Goal: Task Accomplishment & Management: Complete application form

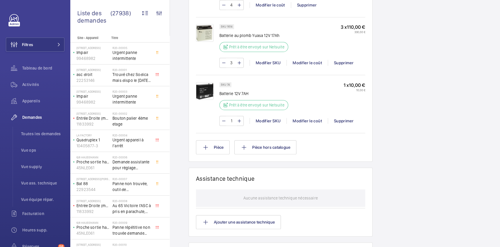
scroll to position [431, 0]
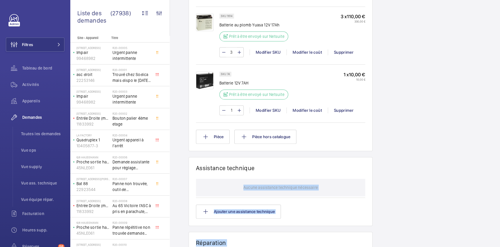
drag, startPoint x: 298, startPoint y: 140, endPoint x: 387, endPoint y: 180, distance: 97.8
click at [387, 180] on div "Demandes techniciens R25-11925 La demande de réparation a été créée le 8 septem…" at bounding box center [335, 6] width 330 height 761
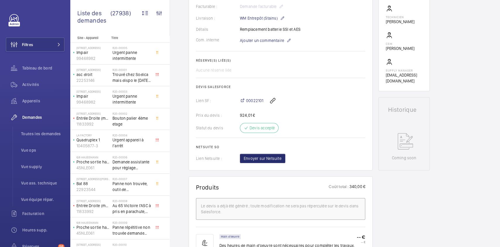
scroll to position [153, 0]
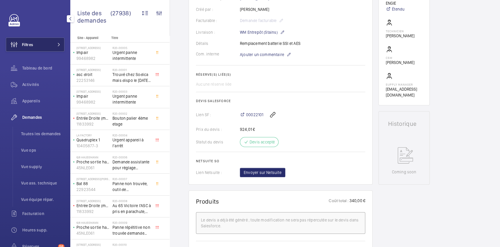
click at [31, 43] on span "Filtres" at bounding box center [27, 45] width 11 height 6
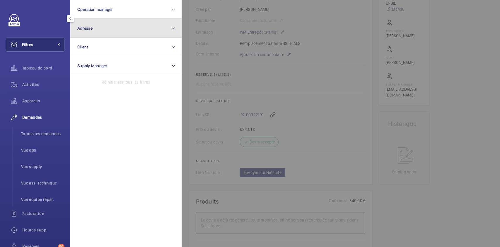
click at [141, 27] on button "Adresse" at bounding box center [125, 28] width 111 height 19
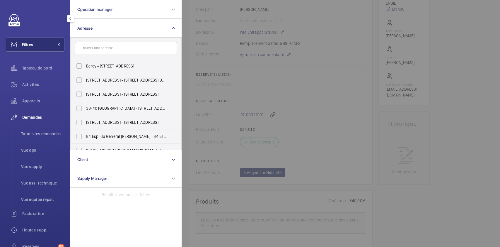
click at [106, 51] on input "text" at bounding box center [126, 48] width 102 height 12
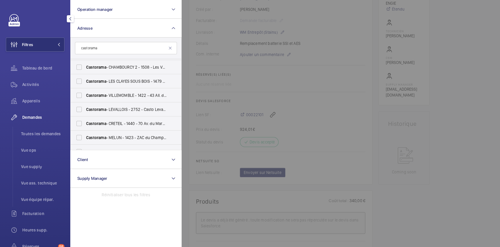
scroll to position [98, 0]
type input "castorama"
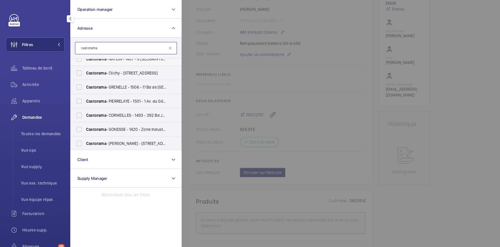
scroll to position [8, 0]
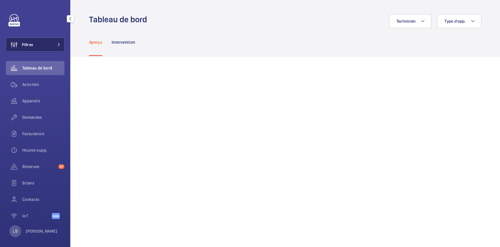
click at [34, 43] on button "Filtres" at bounding box center [35, 44] width 59 height 14
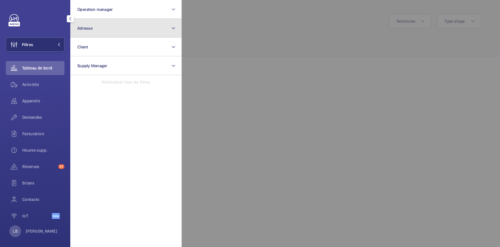
click at [104, 23] on button "Adresse" at bounding box center [125, 28] width 111 height 19
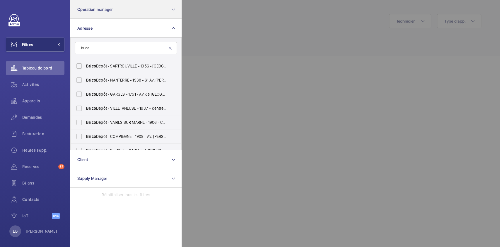
type input "brico"
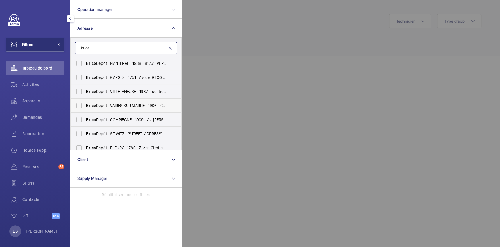
scroll to position [18, 0]
click at [82, 101] on input "Brico Dépôt - VAIRES SUR MARNE - 1906 - Chem. du Corps de Garde, [GEOGRAPHIC_DA…" at bounding box center [79, 105] width 12 height 12
checkbox input "true"
click at [28, 82] on span "Activités" at bounding box center [43, 84] width 42 height 6
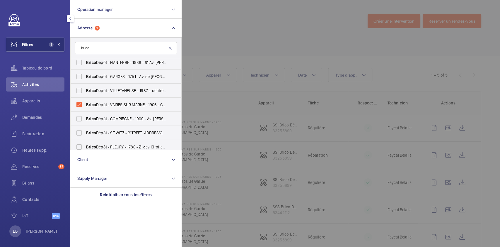
click at [248, 25] on div at bounding box center [432, 123] width 500 height 247
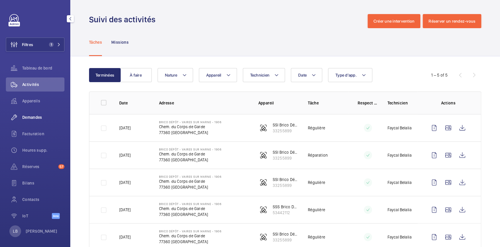
click at [32, 116] on span "Demandes" at bounding box center [43, 117] width 42 height 6
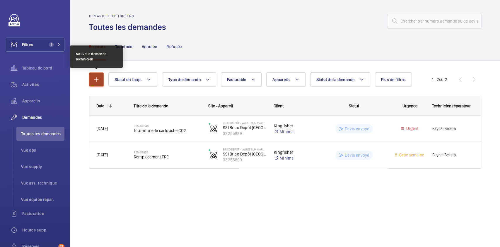
click at [95, 77] on mat-icon "button" at bounding box center [96, 79] width 7 height 7
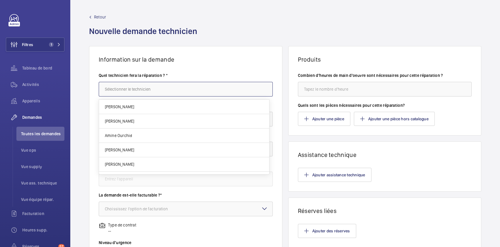
click at [136, 89] on input "text" at bounding box center [186, 89] width 174 height 15
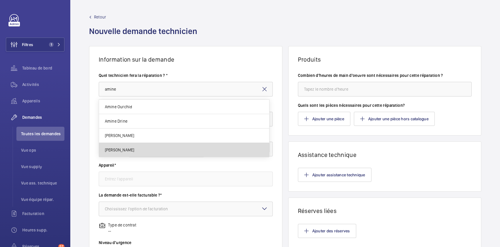
click at [125, 147] on span "Amine Daiffi" at bounding box center [119, 150] width 29 height 6
type input "Amine Daiffi"
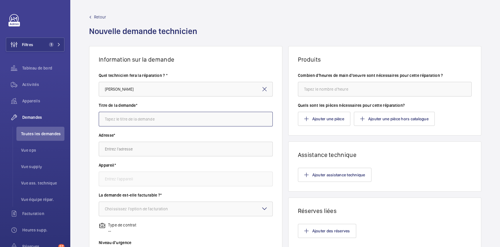
click at [155, 121] on input "text" at bounding box center [186, 119] width 174 height 15
type input "batterie en urgence"
click at [146, 146] on input "text" at bounding box center [186, 148] width 174 height 15
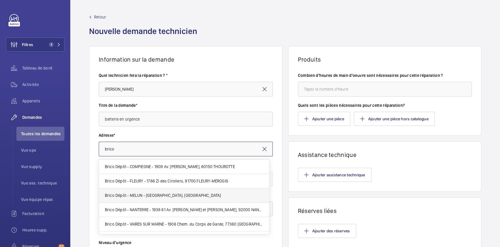
scroll to position [3, 0]
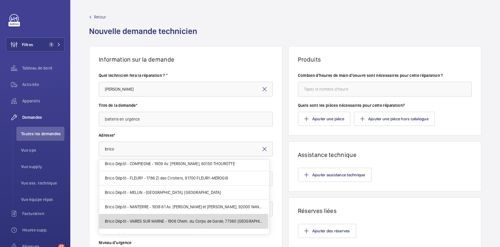
click at [154, 222] on span "Brico Dépôt - VAIRES SUR MARNE - 1906 Chem. du Corps de Garde, 77360 VAIRES-SUR…" at bounding box center [184, 221] width 158 height 6
type input "Brico Dépôt - VAIRES SUR MARNE - 1906 Chem. du Corps de Garde, 77360 VAIRES-SUR…"
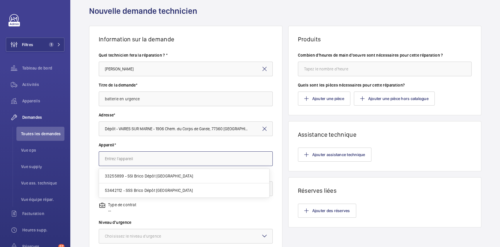
scroll to position [0, 0]
click at [145, 159] on input "text" at bounding box center [186, 158] width 174 height 15
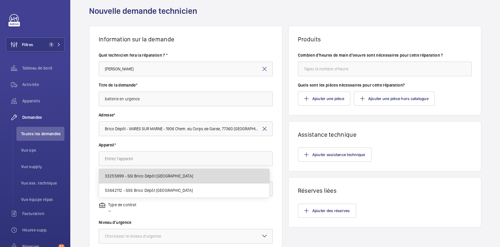
click at [157, 177] on span "33255899 - SSI Brico Dépôt Vaires-sur-Marne" at bounding box center [149, 176] width 88 height 6
type input "33255899 - SSI Brico Dépôt Vaires-sur-Marne"
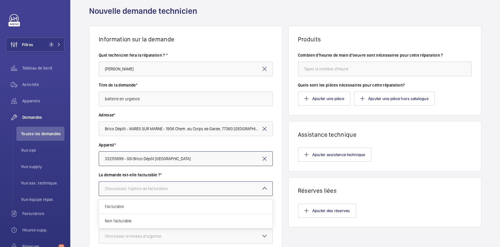
click at [156, 186] on div "Choississez l'option de facturation" at bounding box center [144, 188] width 78 height 6
click at [131, 209] on div "Facturable" at bounding box center [185, 206] width 173 height 14
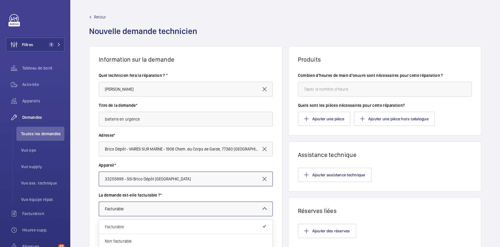
click at [145, 207] on div at bounding box center [185, 208] width 173 height 14
click at [139, 225] on span "Facturable" at bounding box center [183, 226] width 157 height 6
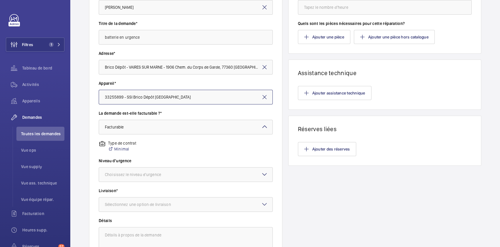
scroll to position [112, 0]
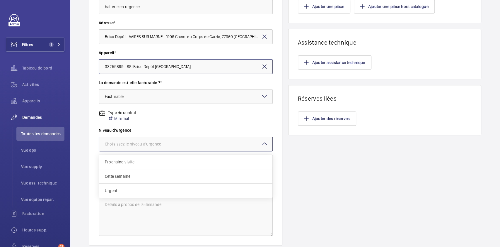
click at [168, 147] on div at bounding box center [185, 144] width 173 height 14
click at [138, 188] on span "Urgent" at bounding box center [186, 190] width 162 height 6
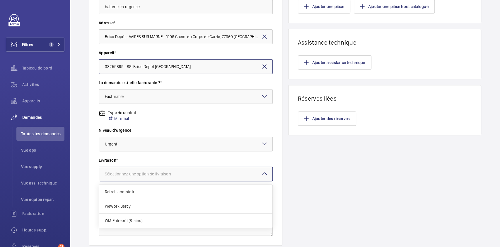
click at [141, 175] on div "Sélectionnez une option de livraison" at bounding box center [145, 174] width 81 height 6
click at [138, 218] on span "WM Entrepôt (Stains)" at bounding box center [186, 220] width 162 height 6
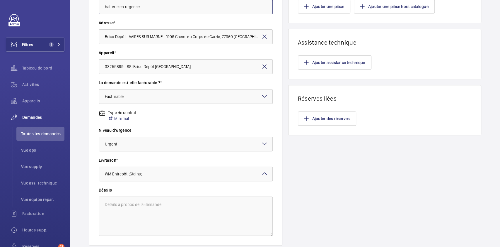
click at [156, 7] on input "batterie en urgence" at bounding box center [186, 6] width 174 height 15
click at [155, 209] on textarea at bounding box center [186, 215] width 174 height 39
paste textarea "batterie en urgence"
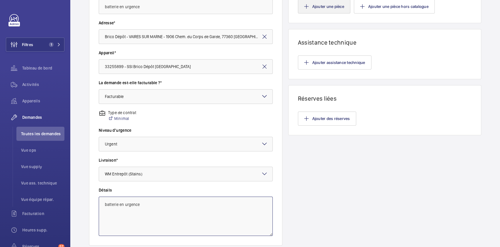
type textarea "batterie en urgence"
click at [329, 2] on button "Ajouter une pièce" at bounding box center [324, 6] width 52 height 14
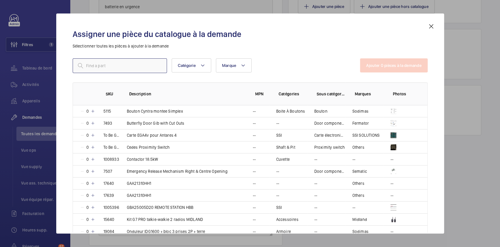
click at [129, 64] on input "text" at bounding box center [120, 65] width 94 height 15
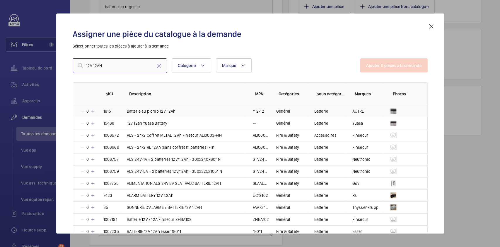
type input "12V 12AH"
click at [202, 108] on td "Batterie au plomb 12V 12Ah" at bounding box center [183, 111] width 126 height 12
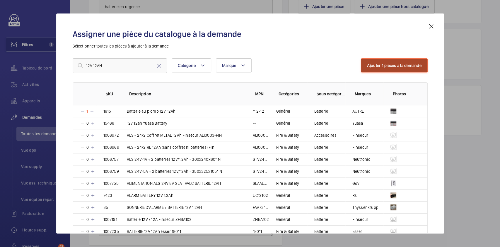
click at [385, 62] on button "Ajouter 1 pièces à la demande" at bounding box center [394, 65] width 66 height 14
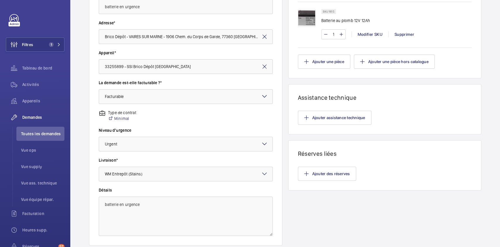
click at [303, 22] on img at bounding box center [307, 18] width 18 height 18
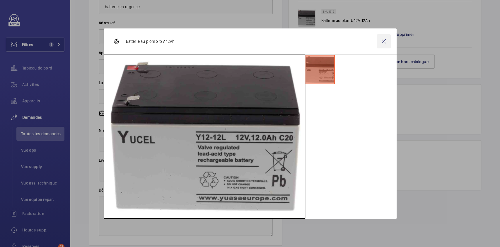
click at [381, 46] on wm-front-icon-button at bounding box center [384, 41] width 14 height 14
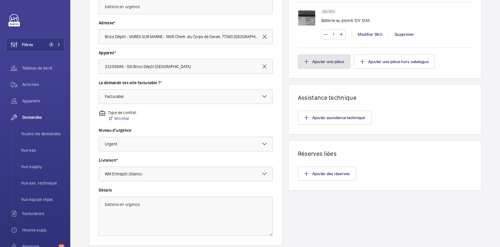
click at [330, 62] on button "Ajouter une pièce" at bounding box center [324, 61] width 52 height 14
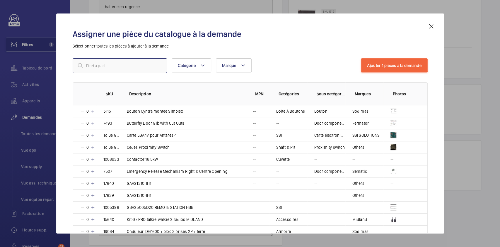
click at [134, 65] on input "text" at bounding box center [120, 65] width 94 height 15
type input "12V 12AH"
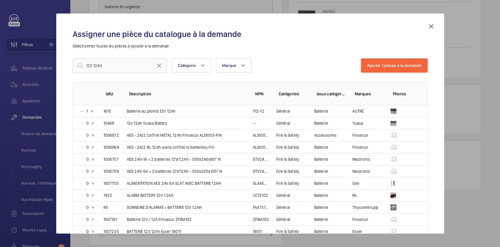
click at [433, 21] on div "Assigner une pièce du catalogue à la demande Sélectionner toutes les pièces à a…" at bounding box center [250, 123] width 388 height 220
click at [432, 24] on mat-icon at bounding box center [431, 26] width 7 height 7
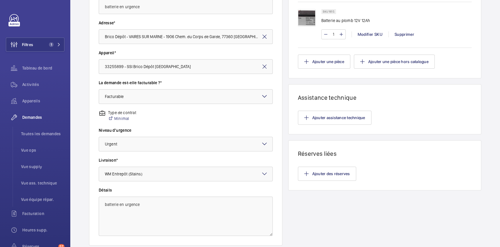
scroll to position [153, 0]
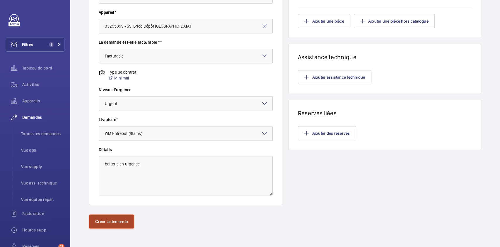
click at [98, 226] on button "Créer la demande" at bounding box center [111, 221] width 45 height 14
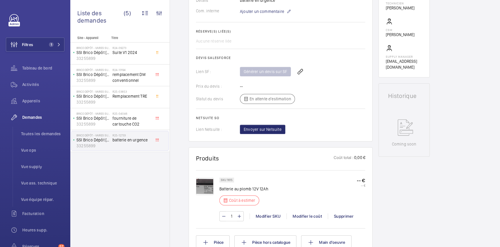
scroll to position [195, 0]
click at [300, 70] on wm-front-icon-button at bounding box center [300, 72] width 14 height 14
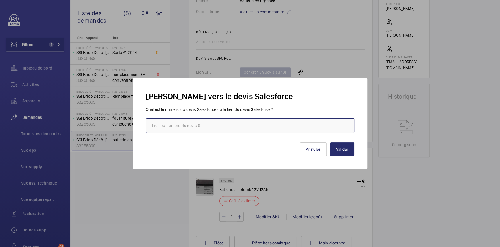
click at [262, 128] on input "text" at bounding box center [250, 125] width 209 height 15
paste input "https://wemaintain.lightning.force.com/lightning/r/Quote/0Q0SZ000004G1sH0AS/view"
type input "https://wemaintain.lightning.force.com/lightning/r/Quote/0Q0SZ000004G1sH0AS/view"
click at [342, 150] on button "Valider" at bounding box center [342, 149] width 24 height 14
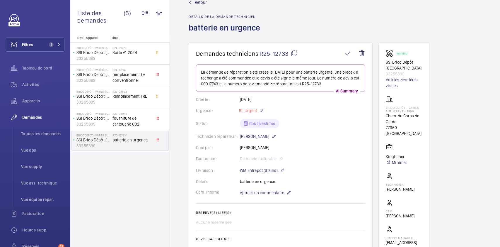
scroll to position [0, 0]
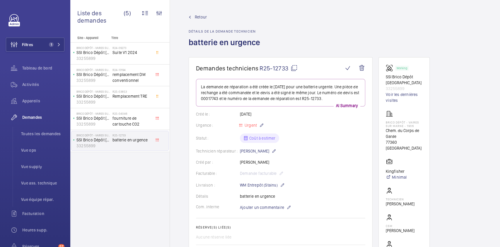
click at [293, 69] on mat-icon at bounding box center [294, 67] width 7 height 7
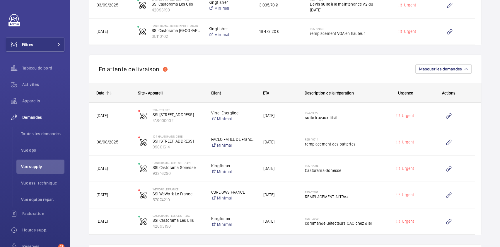
scroll to position [375, 0]
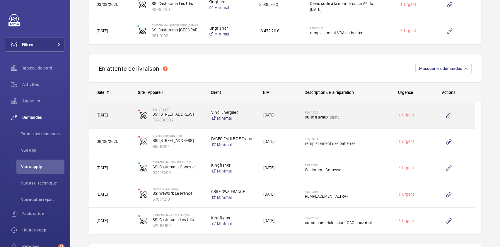
click at [361, 112] on h2 "R24-13629" at bounding box center [343, 112] width 76 height 4
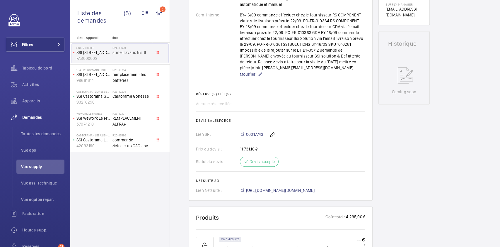
scroll to position [248, 0]
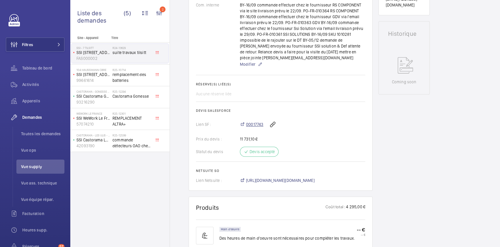
click at [257, 125] on span "00017743" at bounding box center [254, 124] width 17 height 6
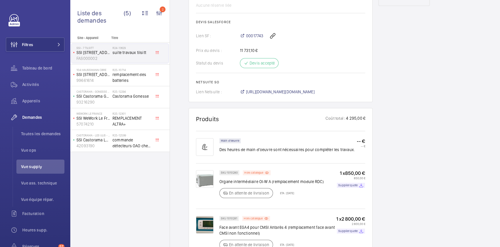
scroll to position [335, 0]
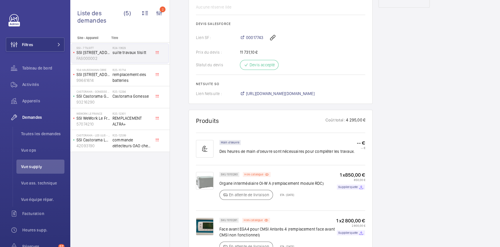
click at [396, 171] on div "Stopped SSI 7 rue de Tilsitt FAS000002 Voir les dernières visites SSI - 7 Tilsi…" at bounding box center [403, 182] width 51 height 921
